Goal: Task Accomplishment & Management: Manage account settings

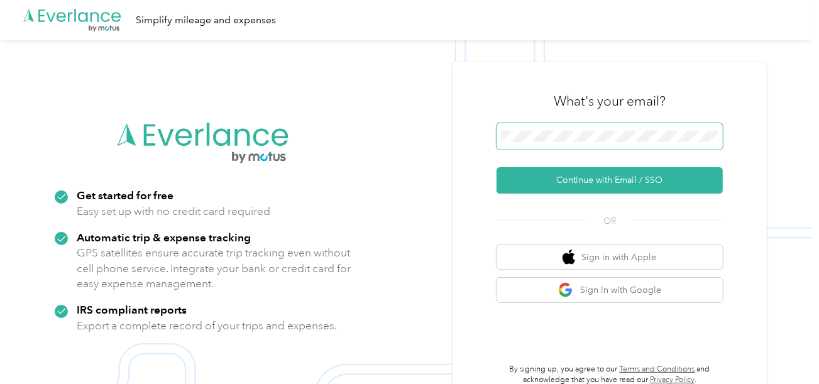
click at [577, 128] on span at bounding box center [610, 136] width 226 height 26
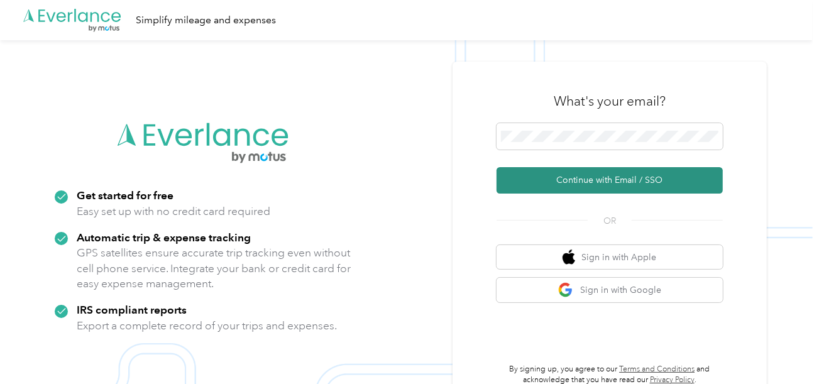
click at [582, 186] on button "Continue with Email / SSO" at bounding box center [610, 180] width 226 height 26
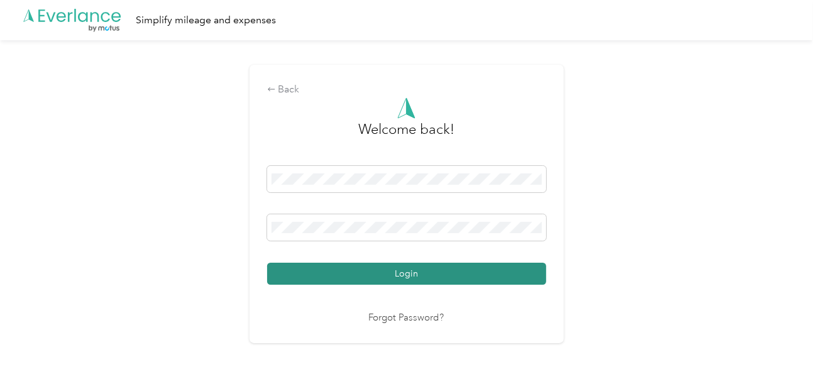
click at [428, 264] on button "Login" at bounding box center [406, 274] width 279 height 22
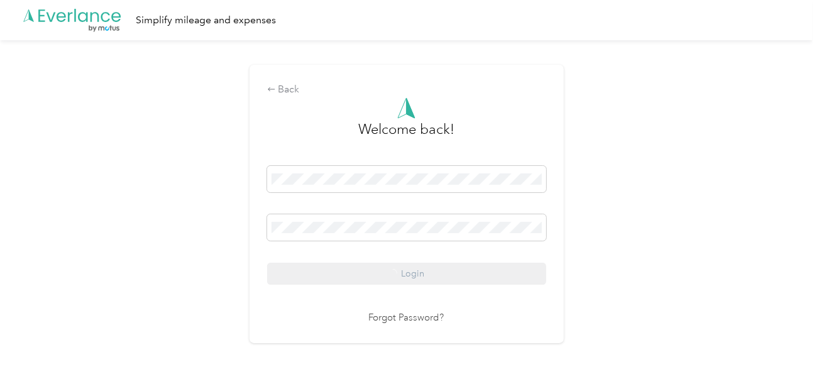
drag, startPoint x: 685, startPoint y: 207, endPoint x: 724, endPoint y: 216, distance: 40.4
click at [687, 207] on div "Back Welcome back! Login Forgot Password?" at bounding box center [406, 209] width 813 height 338
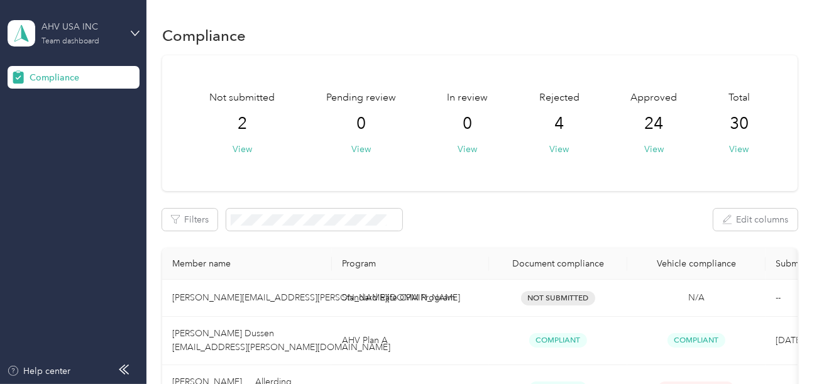
drag, startPoint x: 114, startPoint y: 36, endPoint x: 114, endPoint y: 43, distance: 6.9
click at [114, 36] on div "AHV USA INC Team dashboard" at bounding box center [80, 32] width 79 height 25
click at [65, 121] on div "Log out" at bounding box center [139, 132] width 247 height 22
